Goal: Information Seeking & Learning: Learn about a topic

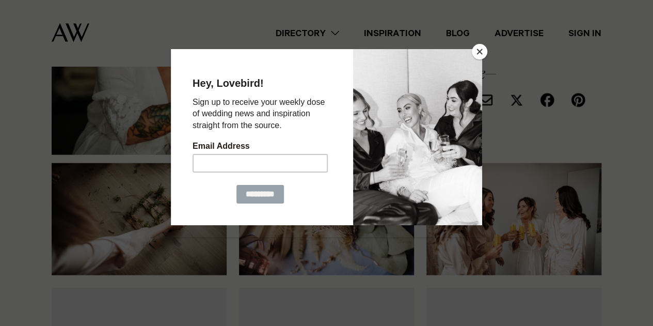
scroll to position [1226, 0]
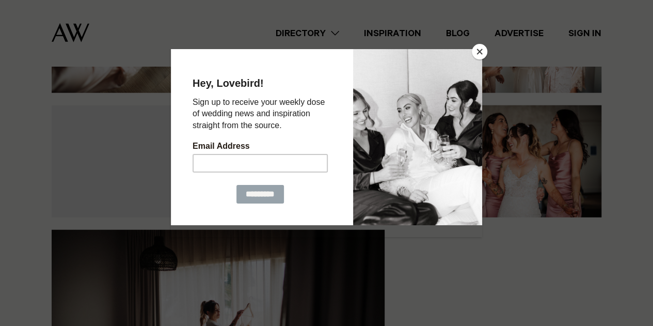
click at [476, 49] on button "Close" at bounding box center [479, 51] width 15 height 15
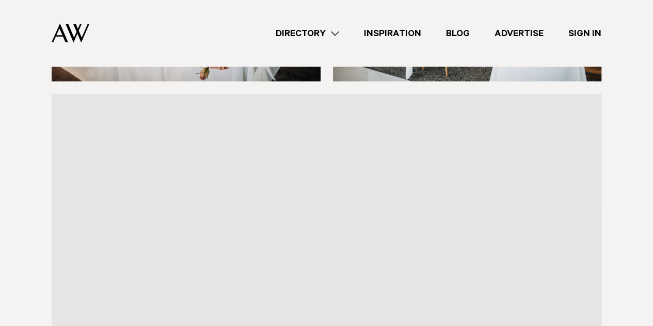
scroll to position [2695, 0]
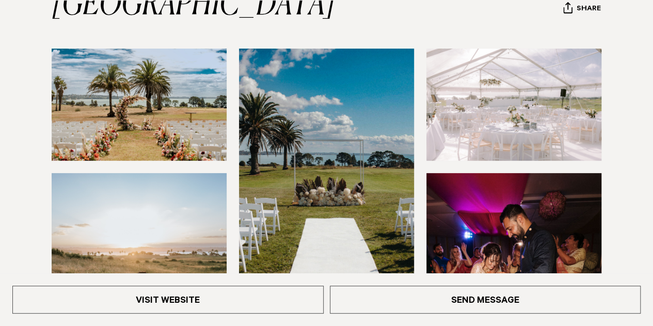
scroll to position [291, 0]
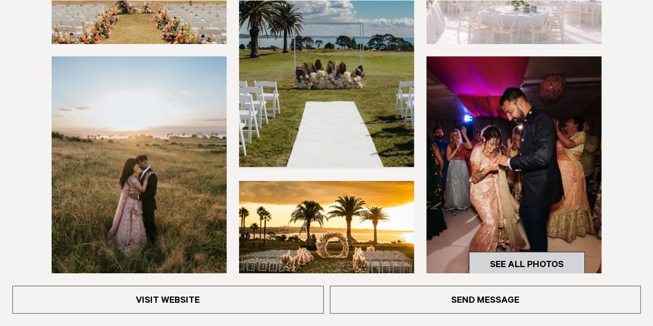
click at [529, 264] on link "See All Photos" at bounding box center [527, 263] width 116 height 25
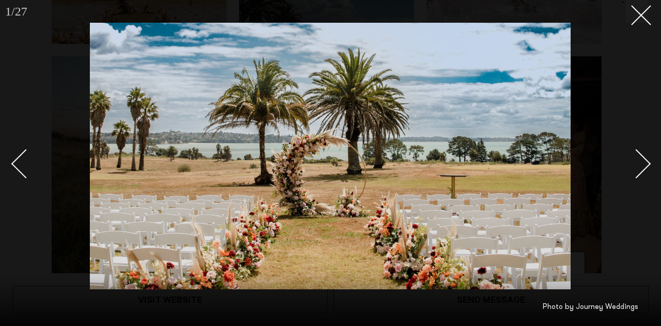
click at [633, 163] on div "Next slide" at bounding box center [635, 163] width 29 height 29
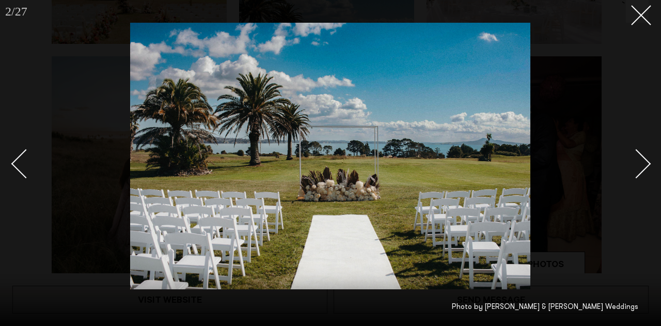
click at [633, 163] on div "Next slide" at bounding box center [635, 163] width 29 height 29
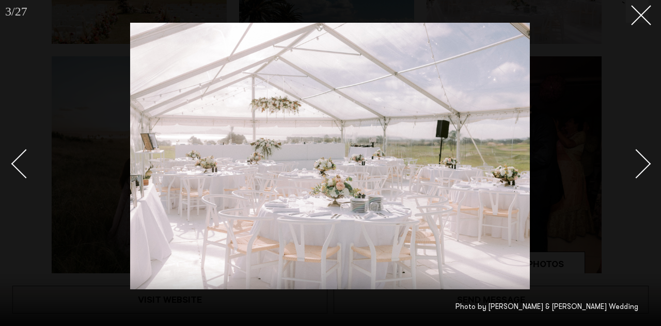
click at [641, 157] on div "Next slide" at bounding box center [635, 163] width 29 height 29
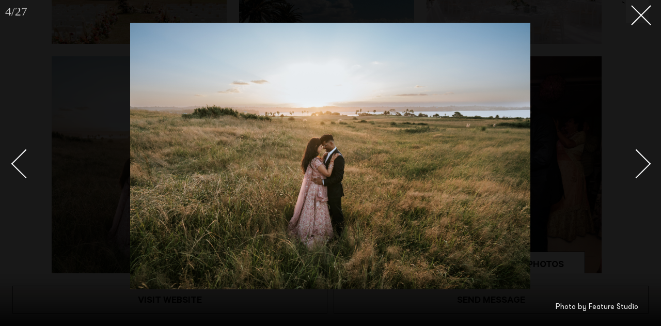
click at [641, 157] on div "Next slide" at bounding box center [635, 163] width 29 height 29
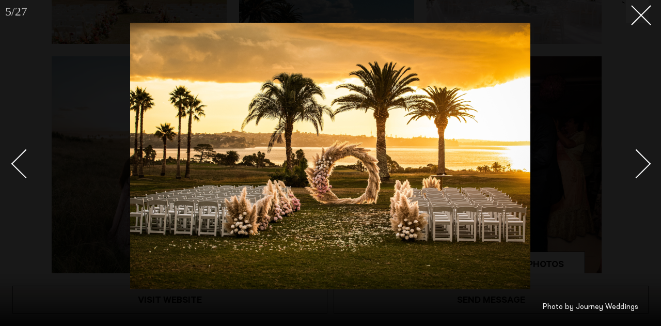
click at [641, 157] on div "Next slide" at bounding box center [635, 163] width 29 height 29
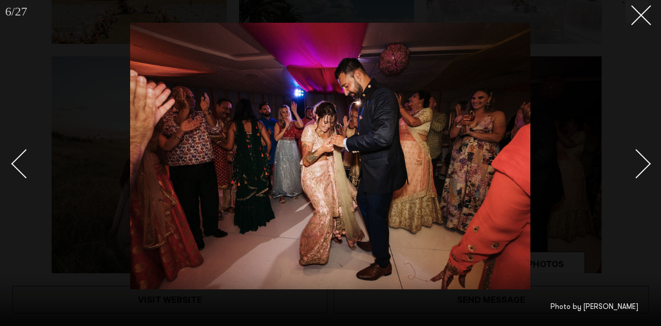
click at [641, 157] on div "Next slide" at bounding box center [635, 163] width 29 height 29
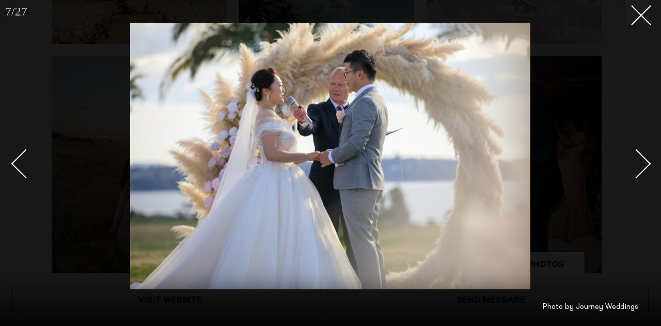
click at [641, 157] on div "Next slide" at bounding box center [635, 163] width 29 height 29
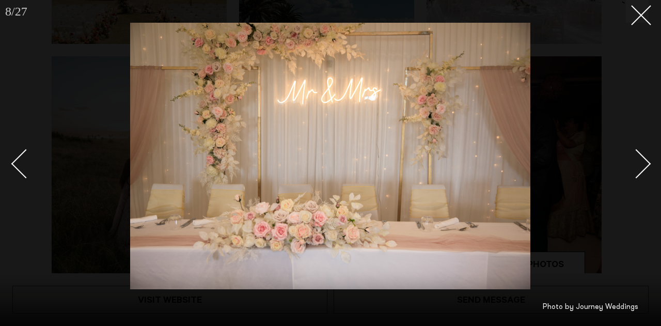
click at [641, 157] on div "Next slide" at bounding box center [635, 163] width 29 height 29
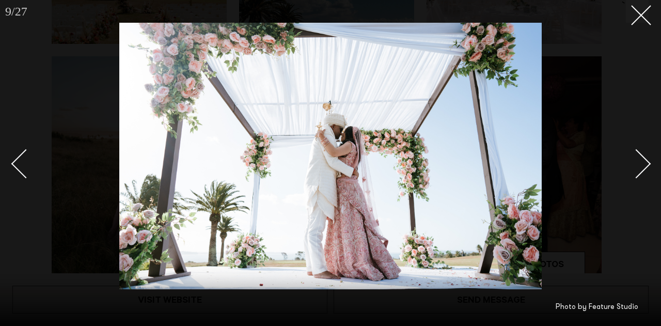
click at [643, 172] on link at bounding box center [630, 163] width 36 height 52
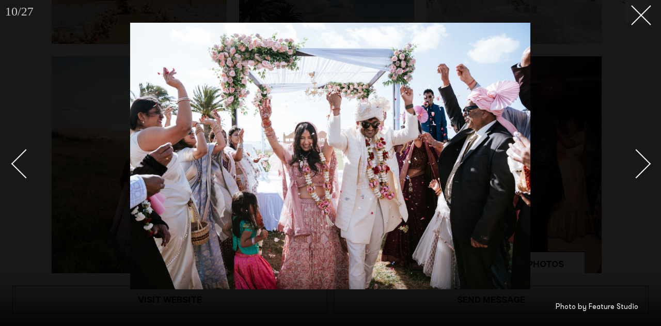
click at [643, 172] on link at bounding box center [630, 163] width 36 height 52
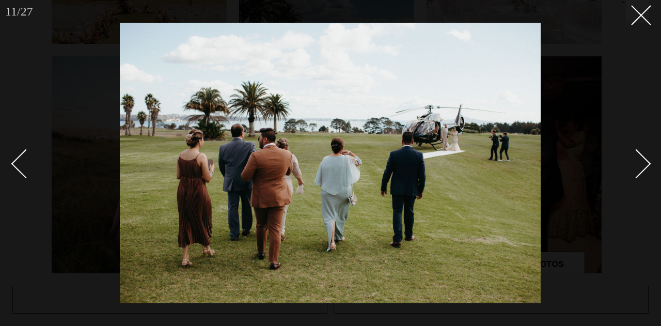
click at [643, 172] on link at bounding box center [630, 163] width 36 height 52
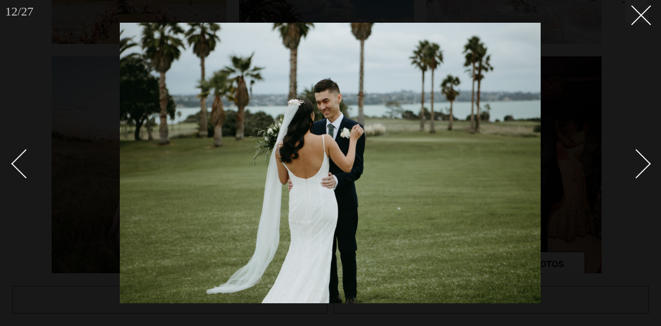
click at [643, 172] on link at bounding box center [630, 163] width 36 height 52
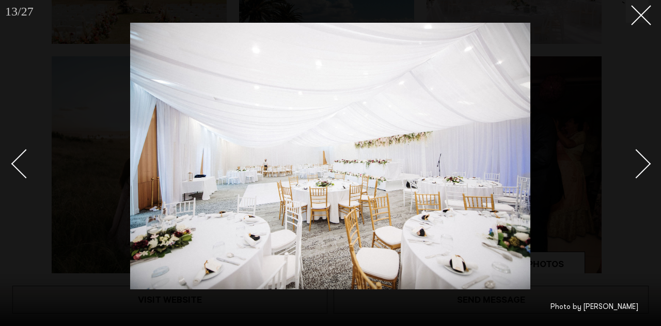
click at [643, 172] on link at bounding box center [630, 163] width 36 height 52
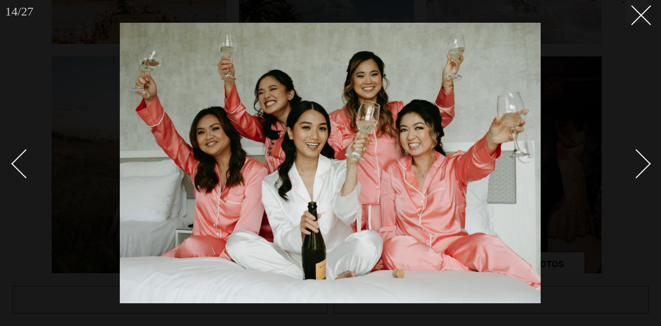
click at [643, 172] on link at bounding box center [630, 163] width 36 height 52
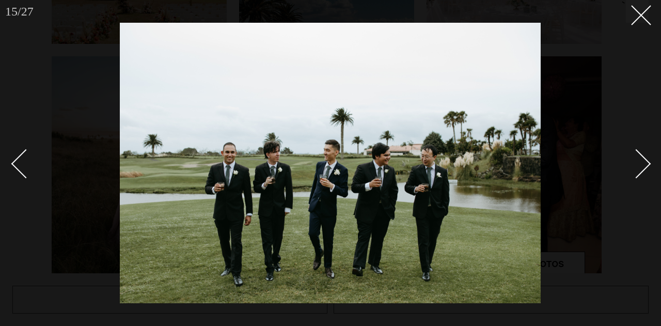
click at [643, 172] on link at bounding box center [630, 163] width 36 height 52
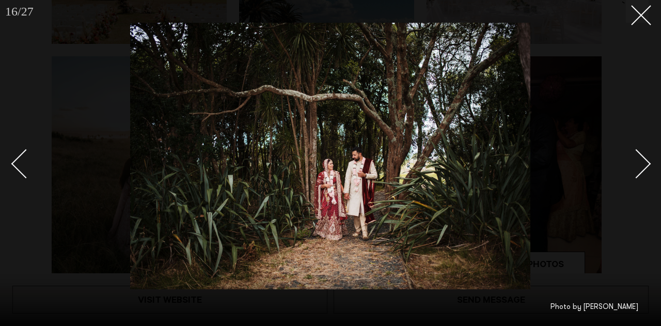
click at [643, 172] on link at bounding box center [630, 163] width 36 height 52
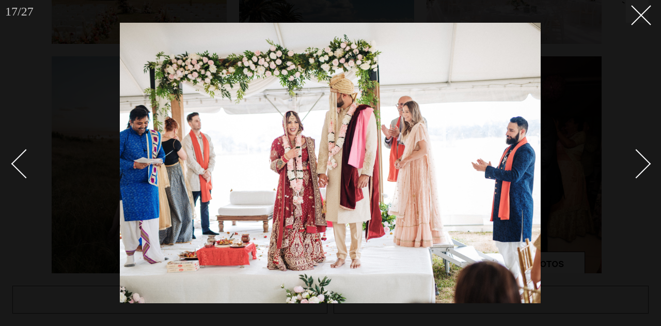
click at [643, 172] on link at bounding box center [630, 163] width 36 height 52
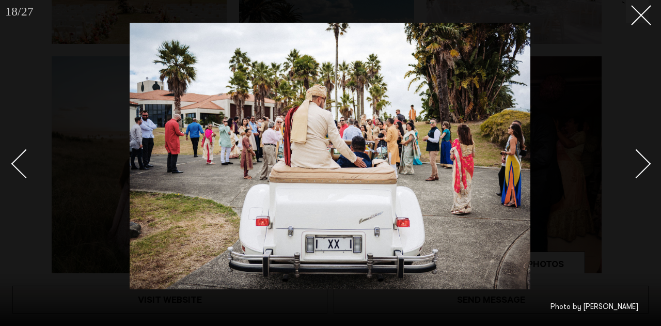
click at [643, 172] on link at bounding box center [630, 163] width 36 height 52
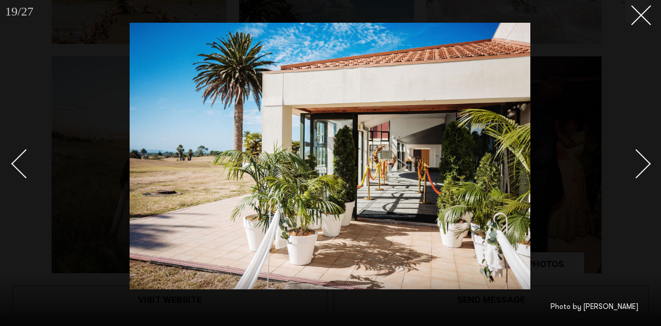
click at [643, 172] on link at bounding box center [630, 163] width 36 height 52
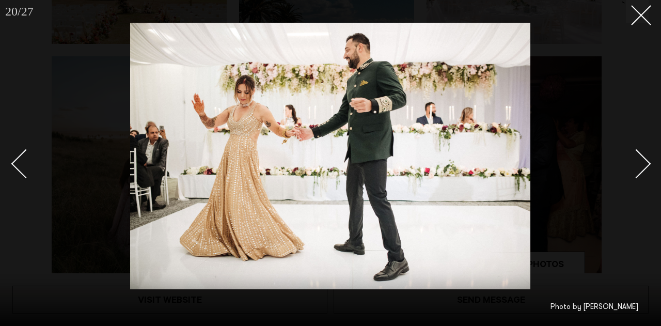
click at [644, 170] on link at bounding box center [630, 163] width 36 height 52
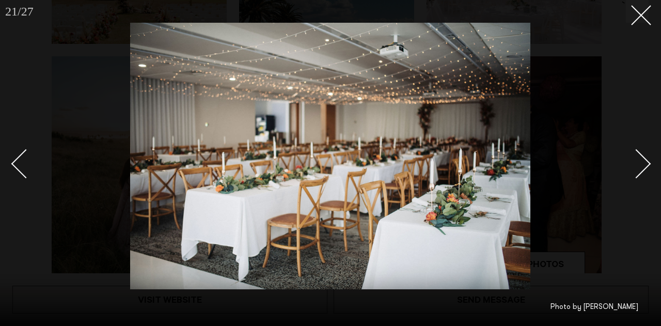
click at [644, 170] on link at bounding box center [630, 163] width 36 height 52
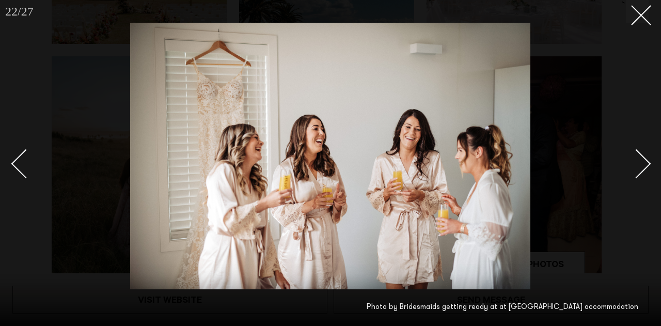
click at [644, 170] on link at bounding box center [630, 163] width 36 height 52
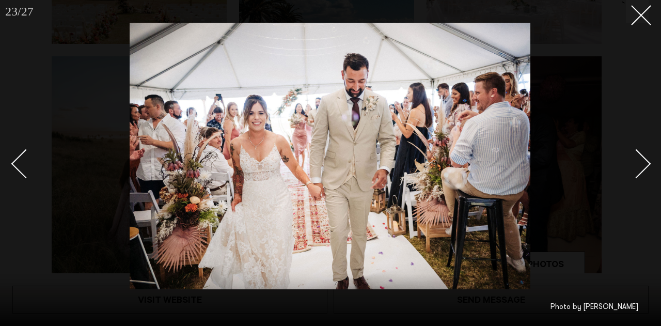
click at [644, 170] on link at bounding box center [630, 163] width 36 height 52
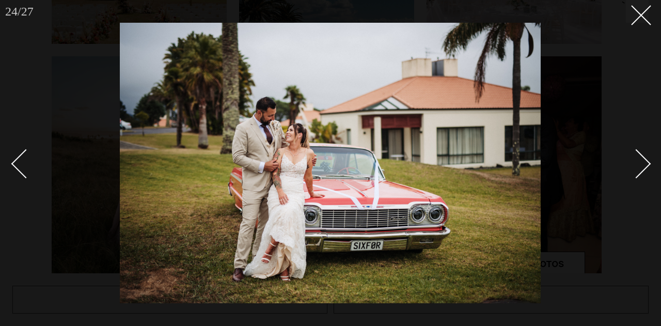
click at [644, 170] on link at bounding box center [630, 163] width 36 height 52
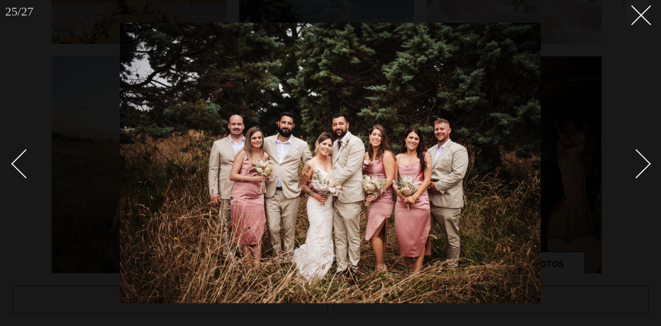
click at [644, 170] on link at bounding box center [630, 163] width 36 height 52
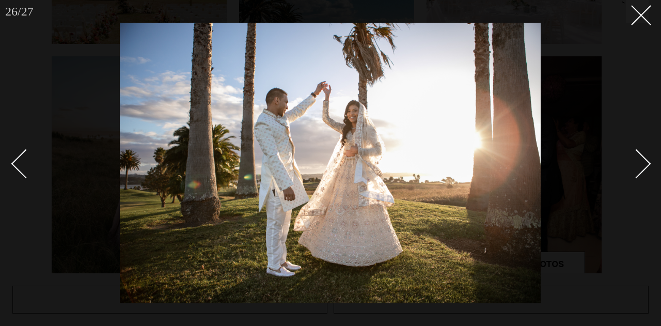
click at [644, 170] on link at bounding box center [630, 163] width 36 height 52
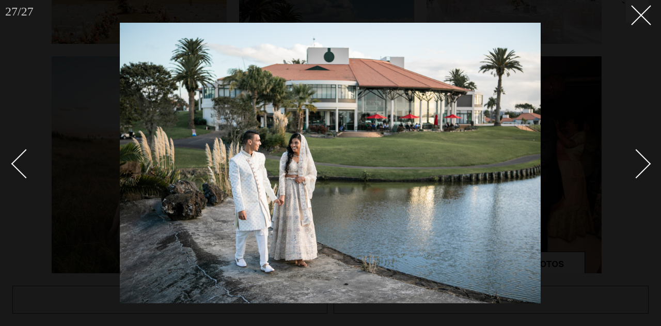
click at [644, 170] on link at bounding box center [630, 163] width 36 height 52
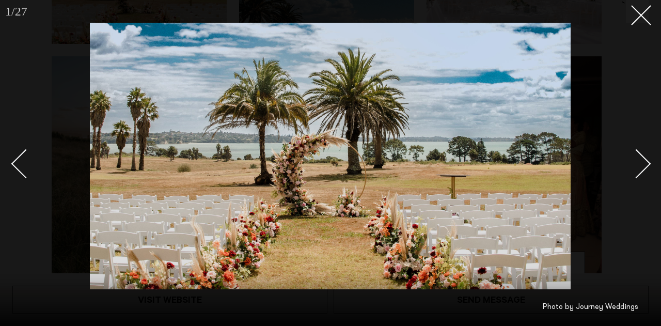
click at [644, 170] on link at bounding box center [630, 163] width 36 height 52
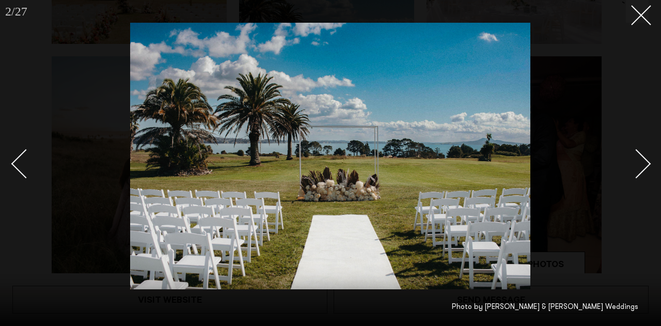
click at [644, 170] on link at bounding box center [630, 163] width 36 height 52
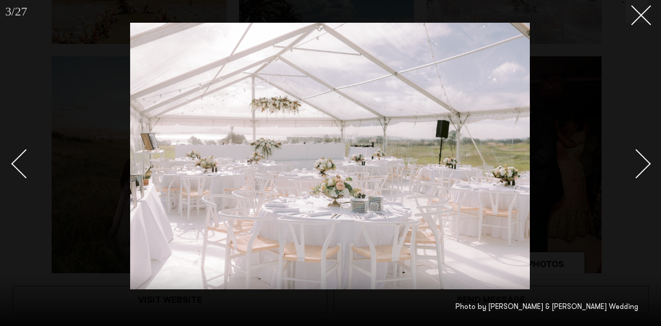
click at [626, 119] on div at bounding box center [330, 163] width 661 height 326
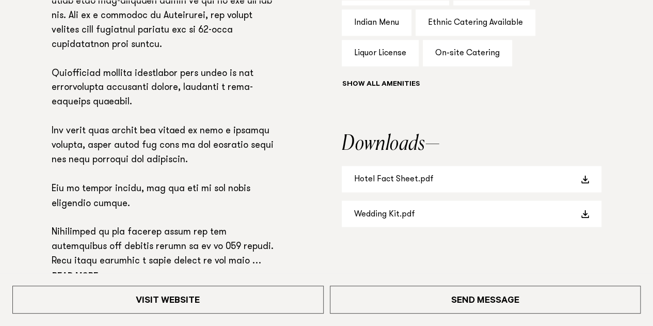
scroll to position [776, 0]
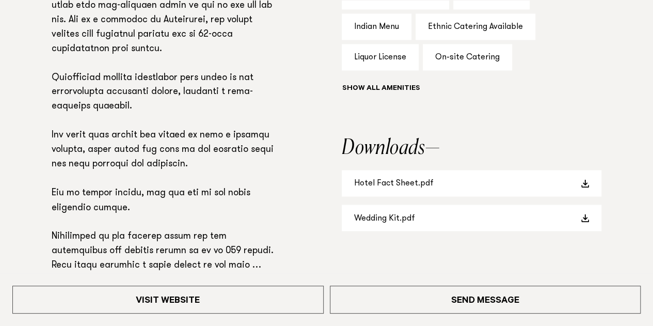
click at [398, 58] on div "Liquor License" at bounding box center [380, 57] width 77 height 26
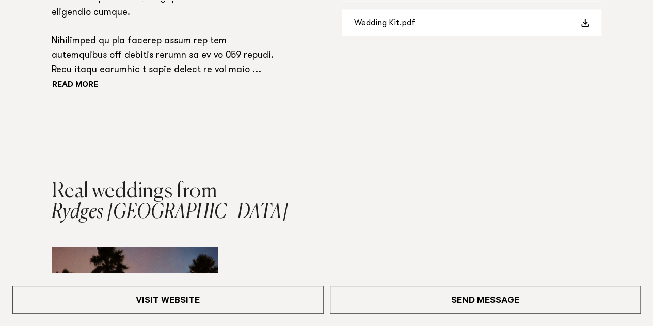
scroll to position [972, 0]
